Goal: Information Seeking & Learning: Learn about a topic

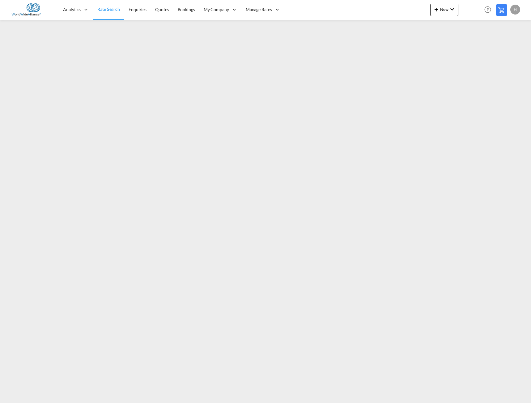
click at [391, 178] on md-content "Analytics Reports Dashboard Rate Search Enquiries Quotes Bookings" at bounding box center [265, 201] width 531 height 403
click at [283, 178] on md-content "Analytics Reports Dashboard Rate Search Enquiries Quotes Bookings" at bounding box center [265, 201] width 531 height 403
click at [111, 8] on span "Rate Search" at bounding box center [108, 8] width 23 height 5
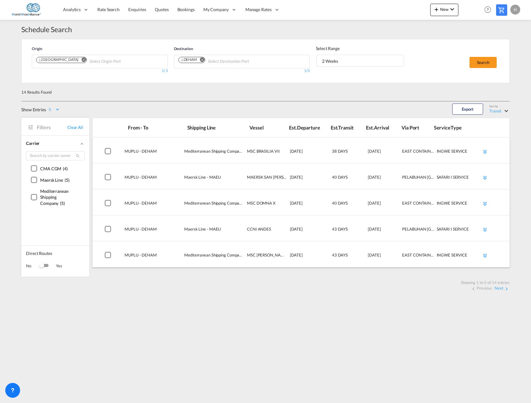
click at [55, 110] on select "5 10 15 20 25" at bounding box center [54, 109] width 12 height 5
select select "25"
click at [48, 107] on select "5 10 15 20 25" at bounding box center [54, 109] width 12 height 5
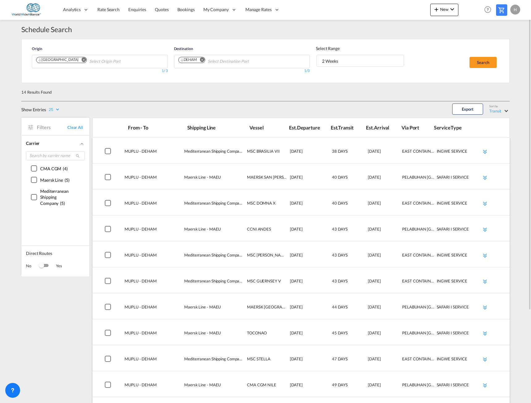
click at [33, 168] on div "()" at bounding box center [34, 169] width 6 height 6
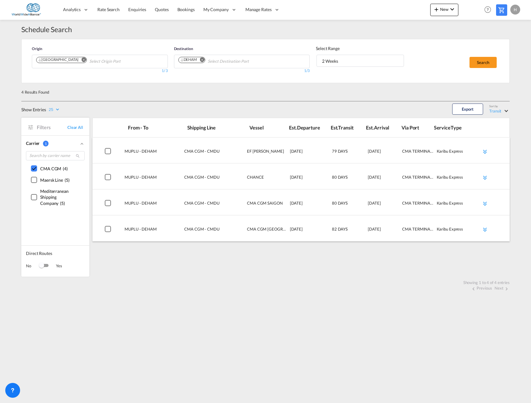
click at [33, 169] on div "()" at bounding box center [34, 169] width 6 height 6
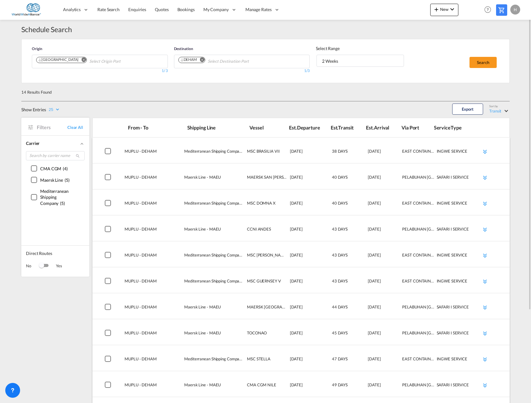
click at [16, 178] on md-content "Analytics Reports Dashboard Rate Search Enquiries Quotes Bookings" at bounding box center [265, 201] width 531 height 403
click at [297, 103] on div "14 Results Found Show Entries 5 10 15 20 25 Export Sort by Transit Transit Depa…" at bounding box center [265, 292] width 489 height 419
click at [391, 75] on div "Select Range 2 Weeks 2 Weeks 4 Weeks 6 Weeks 2 Weeks 4 Weeks 6 Weeks" at bounding box center [360, 59] width 95 height 34
click at [183, 92] on div "14 Results Found" at bounding box center [265, 92] width 489 height 18
click at [217, 89] on div "14 Results Found" at bounding box center [265, 92] width 489 height 18
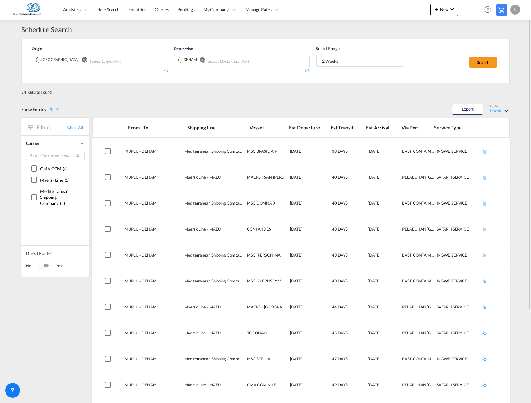
drag, startPoint x: 23, startPoint y: 91, endPoint x: 105, endPoint y: 88, distance: 82.3
click at [105, 88] on div "14 Results Found" at bounding box center [265, 92] width 489 height 18
drag, startPoint x: 310, startPoint y: 72, endPoint x: 299, endPoint y: 72, distance: 10.2
click at [299, 72] on div "1/3" at bounding box center [242, 70] width 136 height 5
click at [302, 77] on form "Origin [GEOGRAPHIC_DATA] 1/ 3 Destination DEHAM 1/3 Select Range 2 Weeks 2 Week…" at bounding box center [266, 60] width 482 height 37
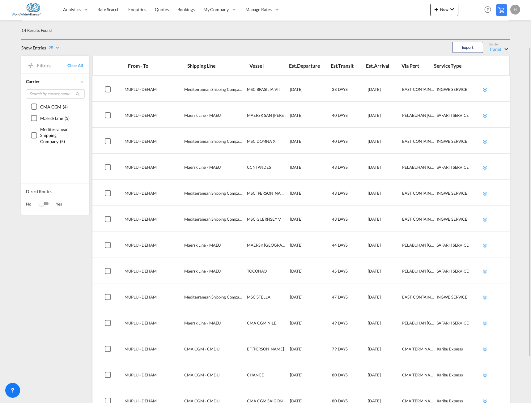
scroll to position [93, 0]
